Goal: Task Accomplishment & Management: Use online tool/utility

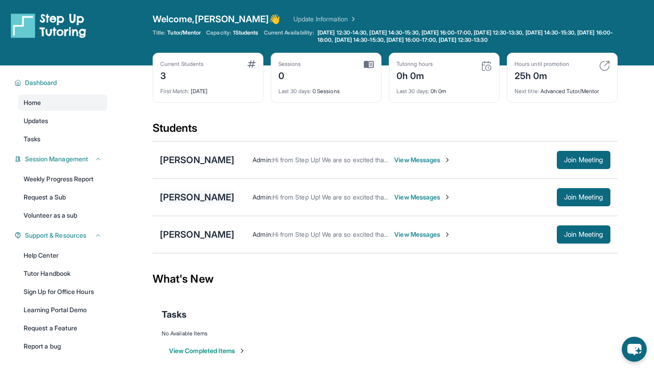
scroll to position [1, 0]
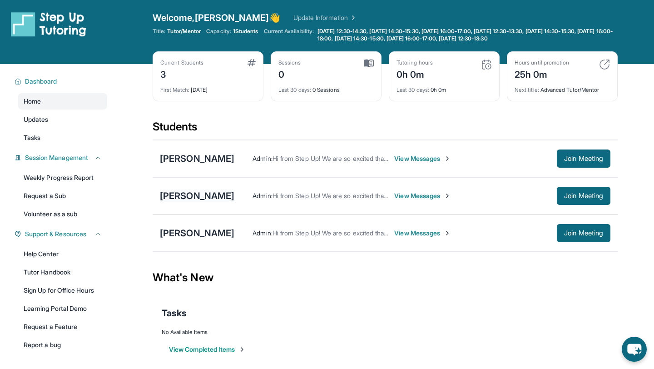
click at [183, 195] on div "[PERSON_NAME]" at bounding box center [197, 195] width 74 height 13
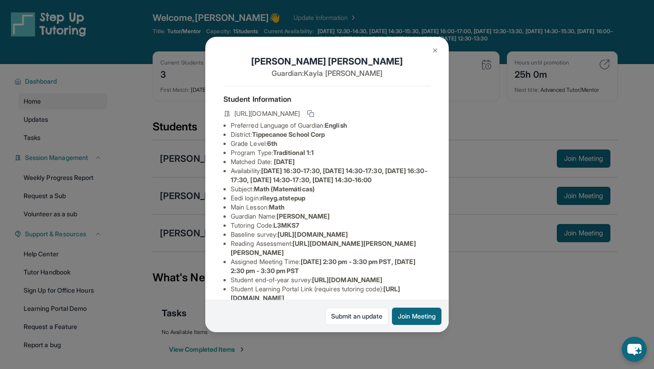
click at [436, 48] on img at bounding box center [434, 50] width 7 height 7
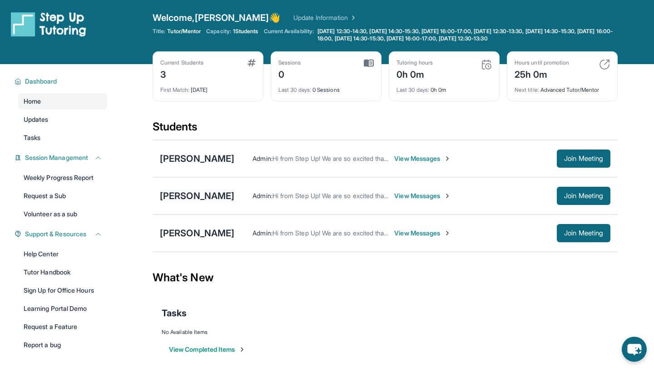
click at [187, 196] on div "[PERSON_NAME]" at bounding box center [197, 195] width 74 height 13
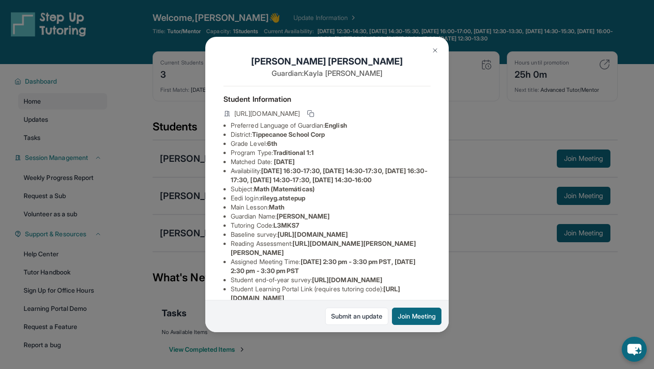
click at [430, 53] on button at bounding box center [435, 50] width 18 height 18
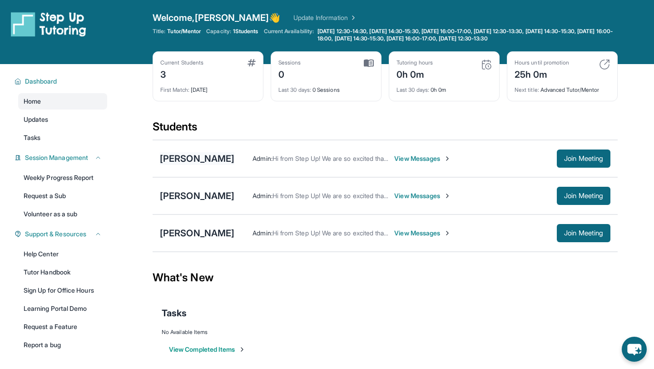
click at [197, 159] on div "[PERSON_NAME]" at bounding box center [197, 158] width 74 height 13
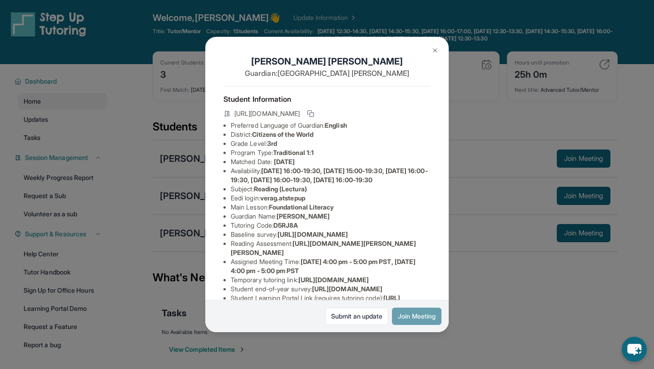
click at [417, 314] on button "Join Meeting" at bounding box center [416, 315] width 49 height 17
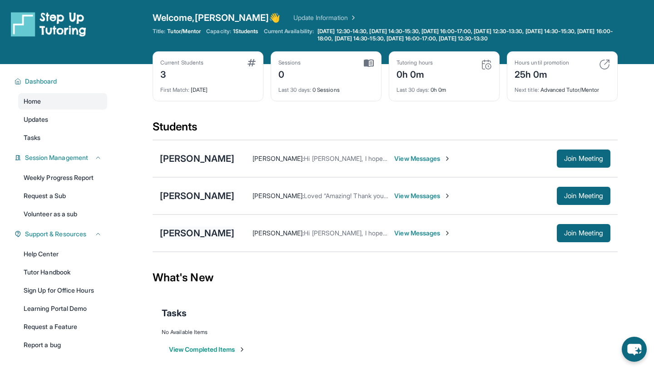
click at [184, 231] on div "[PERSON_NAME]" at bounding box center [197, 233] width 74 height 13
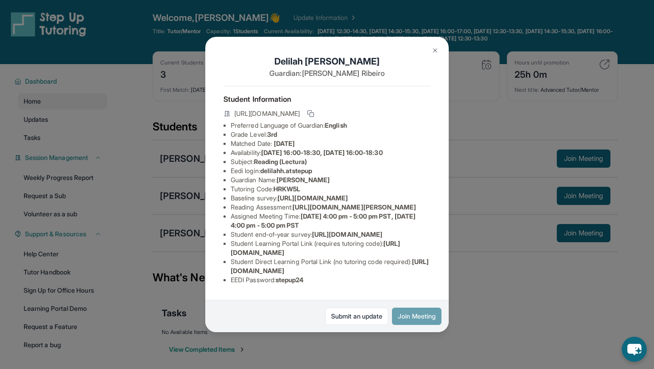
click at [410, 318] on button "Join Meeting" at bounding box center [416, 315] width 49 height 17
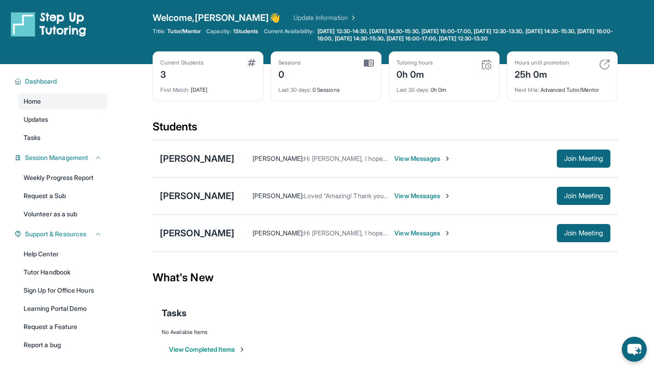
click at [204, 236] on div "[PERSON_NAME]" at bounding box center [197, 233] width 74 height 13
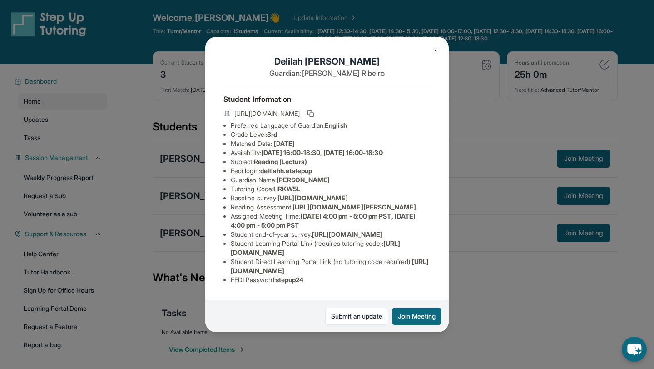
click at [197, 167] on div "[PERSON_NAME] Guardian: [PERSON_NAME] Student Information [URL][DOMAIN_NAME] Pr…" at bounding box center [327, 184] width 654 height 369
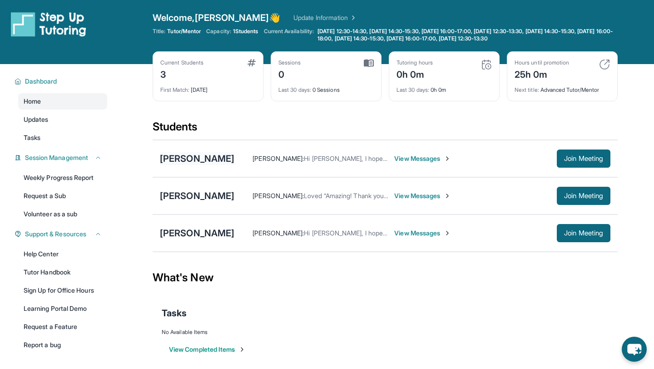
click at [196, 157] on div "[PERSON_NAME]" at bounding box center [197, 158] width 74 height 13
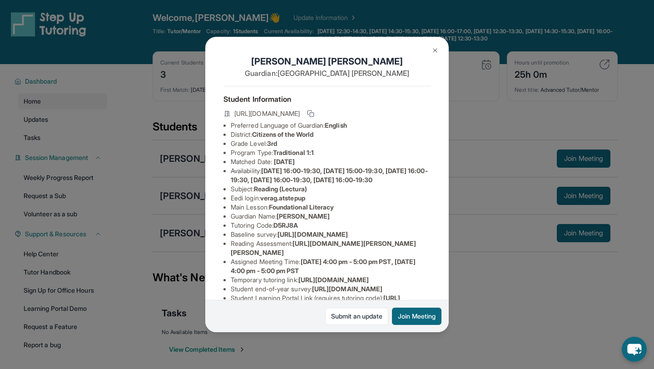
click at [161, 194] on div "[PERSON_NAME] Guardian: [PERSON_NAME] Student Information [URL][DOMAIN_NAME] Pr…" at bounding box center [327, 184] width 654 height 369
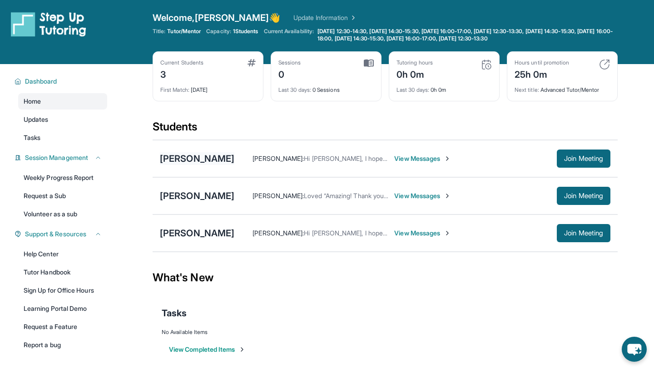
click at [193, 157] on div "[PERSON_NAME]" at bounding box center [197, 158] width 74 height 13
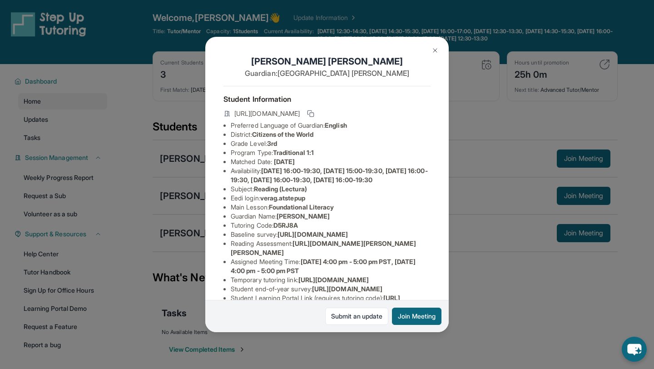
click at [183, 134] on div "[PERSON_NAME] Guardian: [PERSON_NAME] Student Information [URL][DOMAIN_NAME] Pr…" at bounding box center [327, 184] width 654 height 369
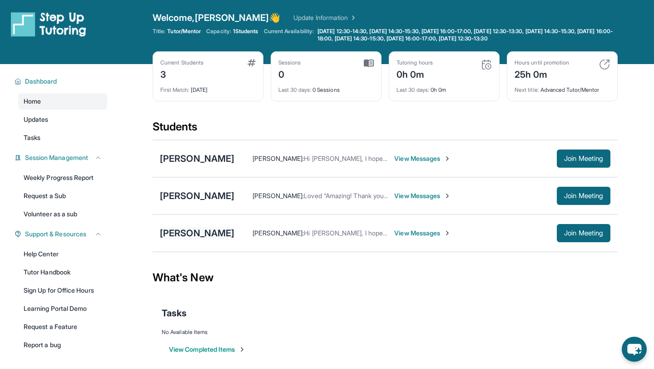
click at [188, 236] on div "[PERSON_NAME]" at bounding box center [197, 233] width 74 height 13
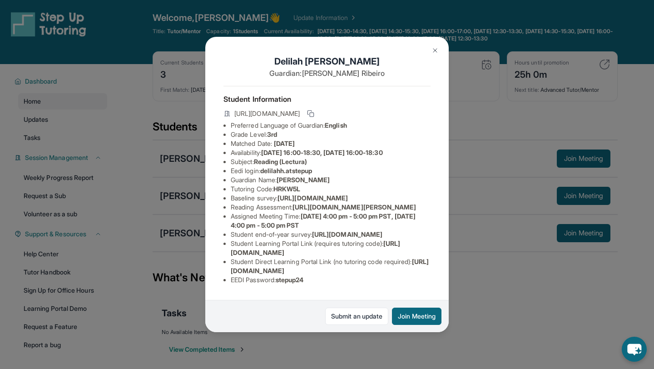
click at [176, 173] on div "[PERSON_NAME] Guardian: [PERSON_NAME] Student Information [URL][DOMAIN_NAME] Pr…" at bounding box center [327, 184] width 654 height 369
